Goal: Register for event/course

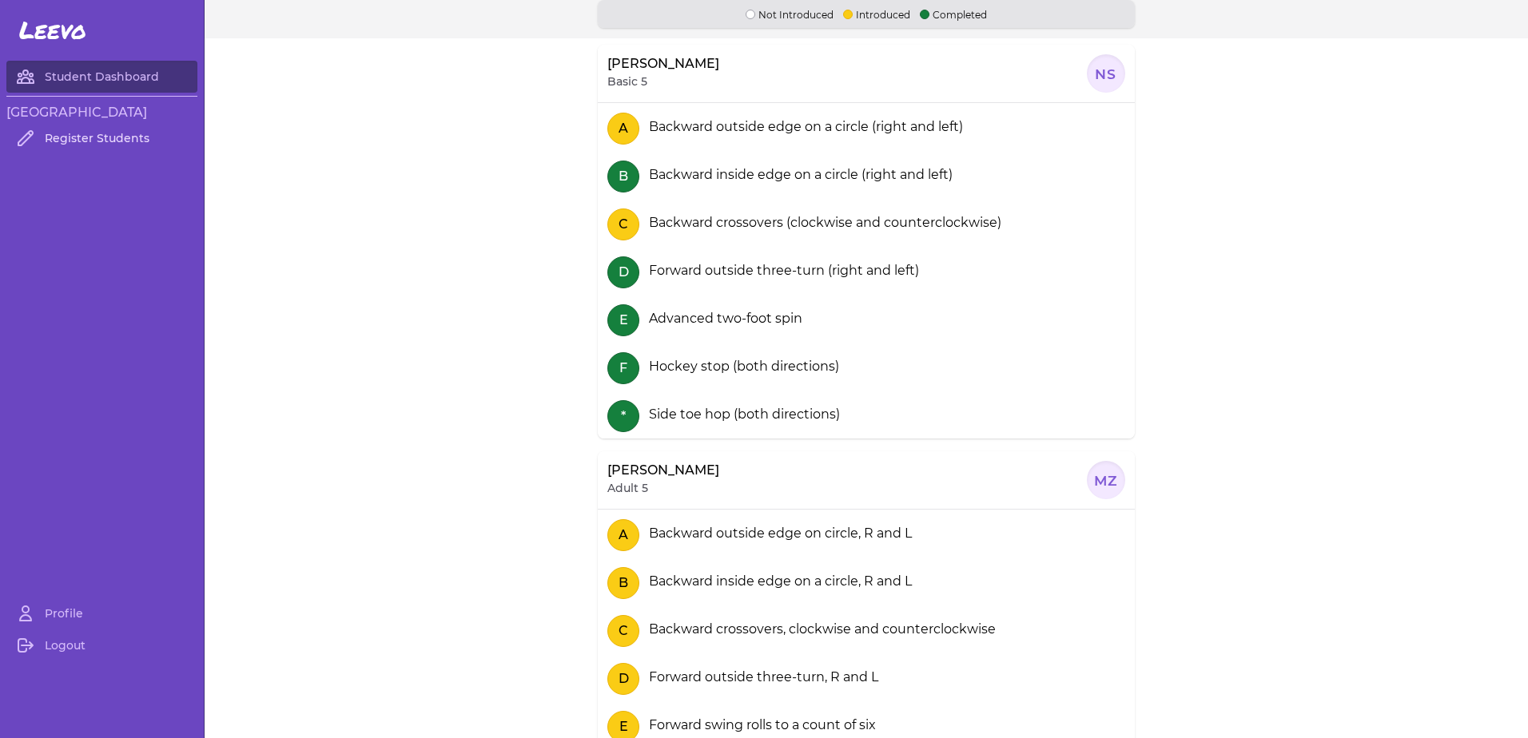
click at [147, 137] on link "Register Students" at bounding box center [101, 138] width 191 height 32
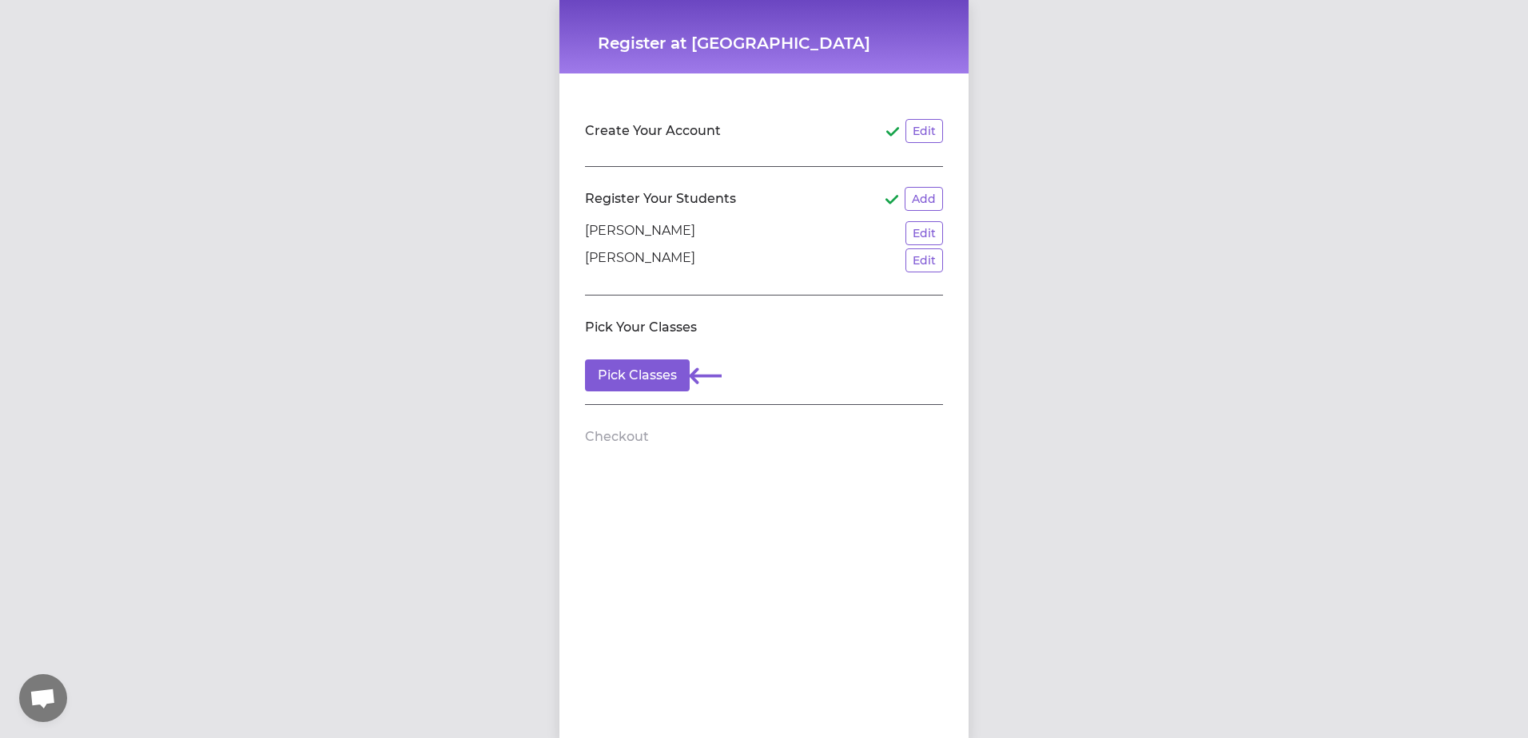
click at [1275, 207] on div "Register at Frontier Arena Create Your Account Edit Register Your Students Add …" at bounding box center [764, 369] width 1528 height 738
click at [647, 364] on button "Pick Classes" at bounding box center [637, 376] width 105 height 32
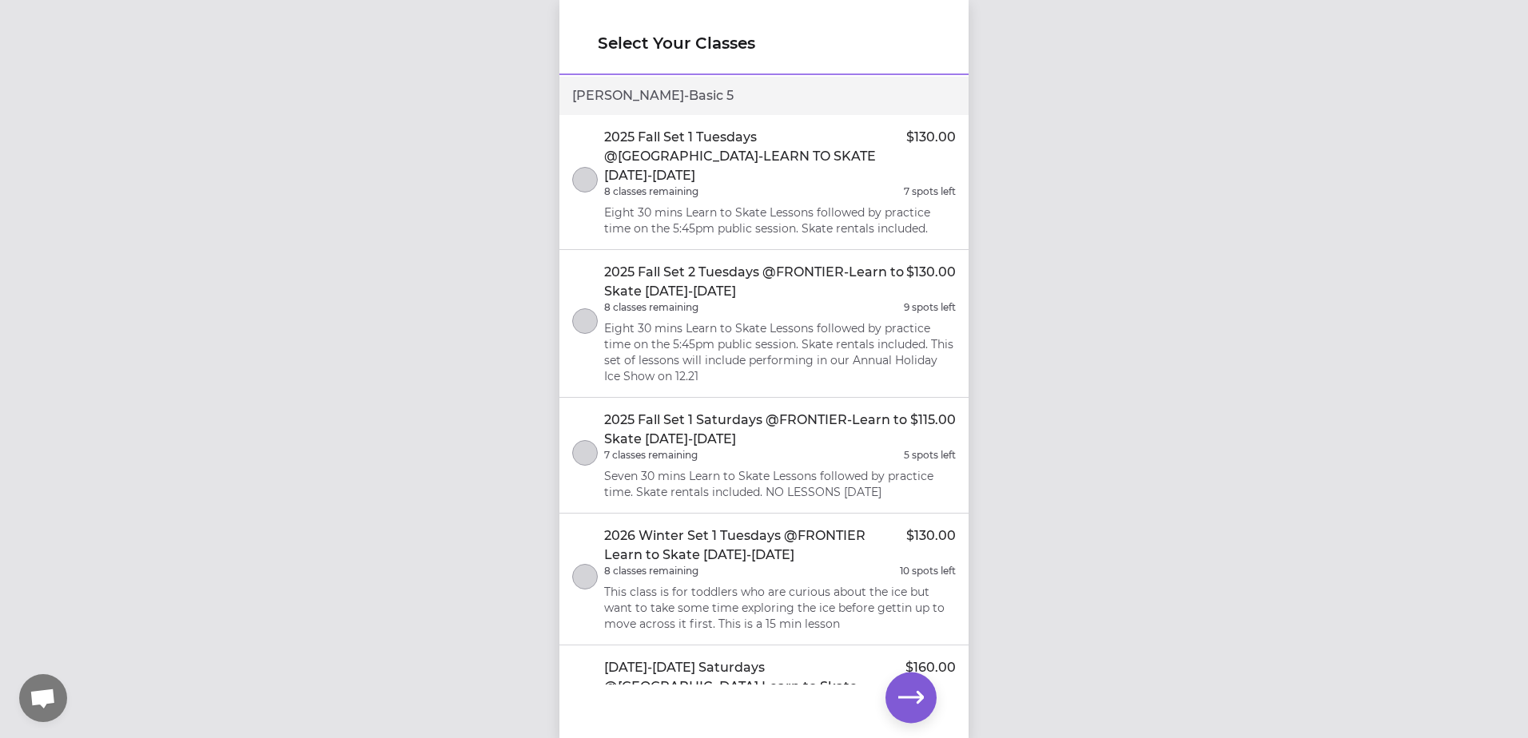
click at [228, 86] on div "Select Your Classes Noah - Basic 5 2025 Fall Set 1 Tuesdays @FRONTIER ARENA-LEA…" at bounding box center [764, 369] width 1528 height 738
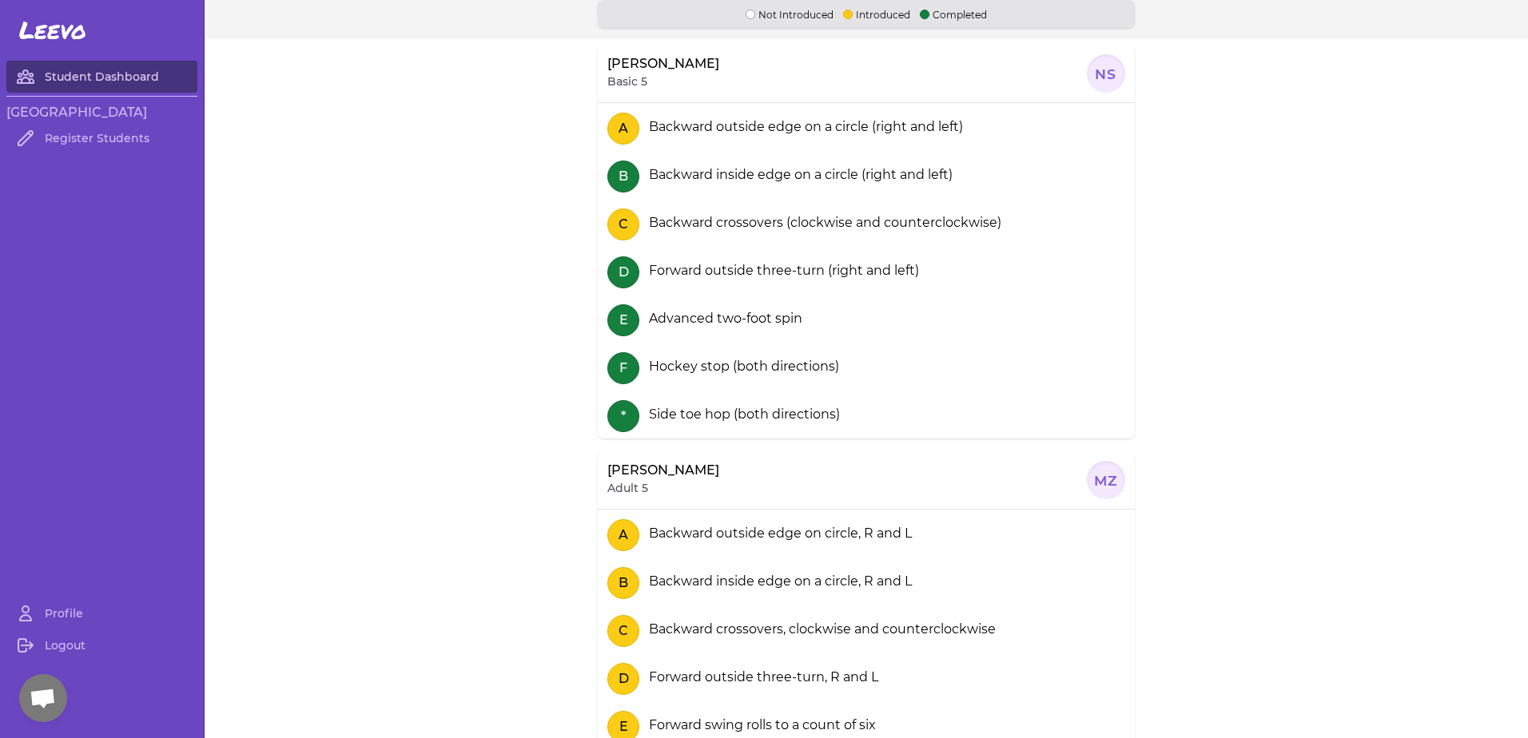
click at [104, 74] on link "Student Dashboard" at bounding box center [101, 77] width 191 height 32
click at [1098, 70] on div at bounding box center [1106, 73] width 38 height 38
click at [1403, 263] on section "[PERSON_NAME] Basic 5 NS A Backward outside edge on a circle (right and left) B…" at bounding box center [866, 369] width 1323 height 662
click at [104, 145] on link "Register Students" at bounding box center [101, 138] width 191 height 32
